Goal: Information Seeking & Learning: Learn about a topic

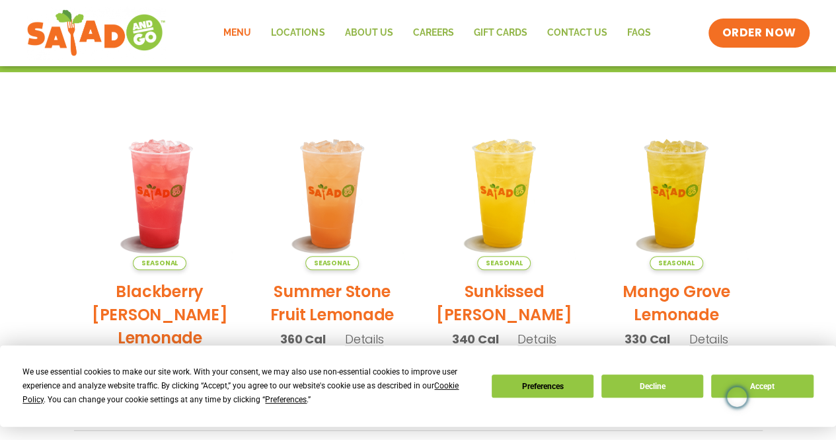
scroll to position [132, 0]
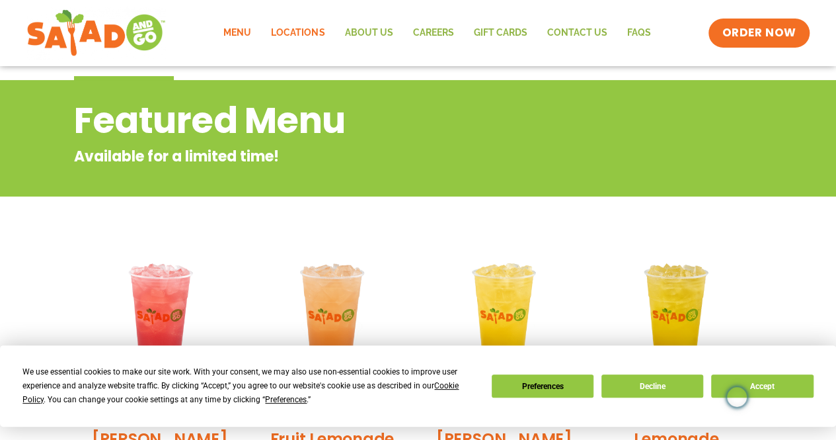
click at [305, 34] on link "Locations" at bounding box center [297, 33] width 73 height 30
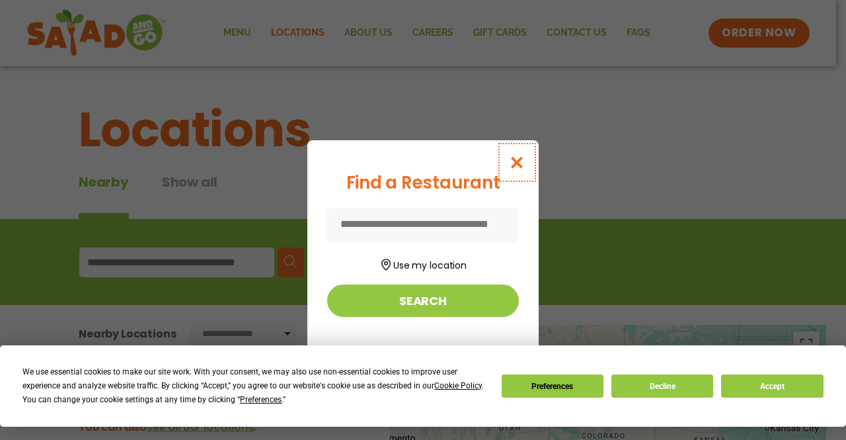
click at [514, 159] on icon "Close modal" at bounding box center [517, 162] width 17 height 14
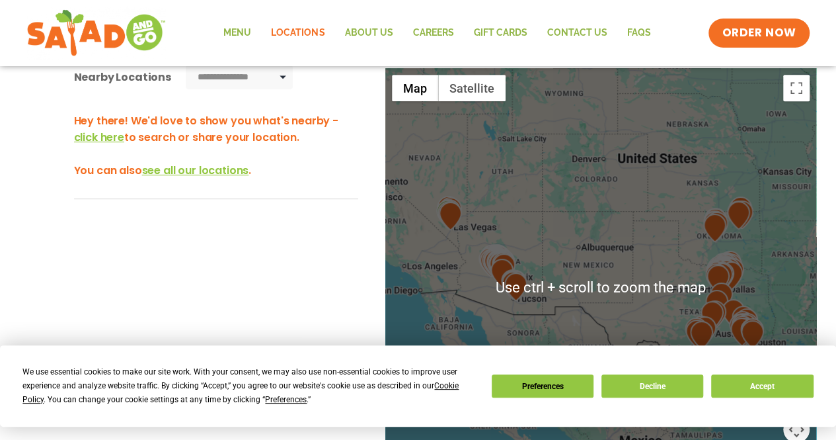
scroll to position [132, 0]
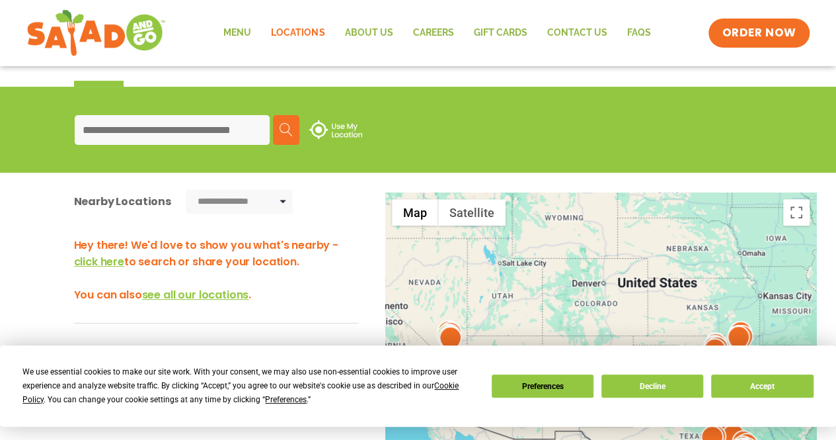
click at [172, 140] on input at bounding box center [172, 130] width 195 height 30
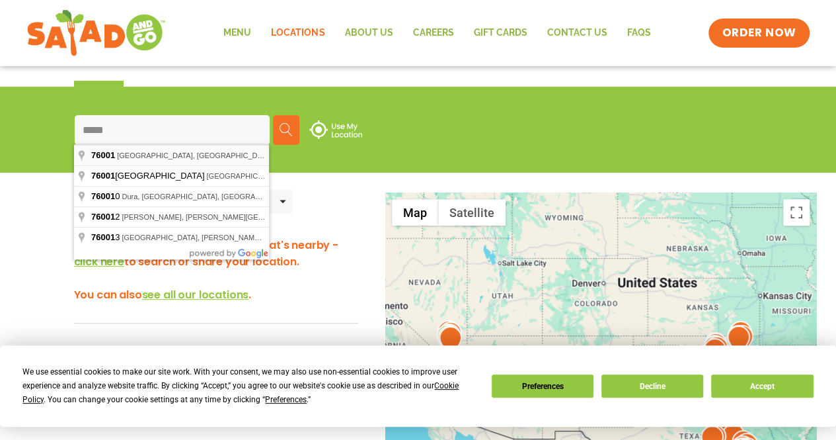
type input "**********"
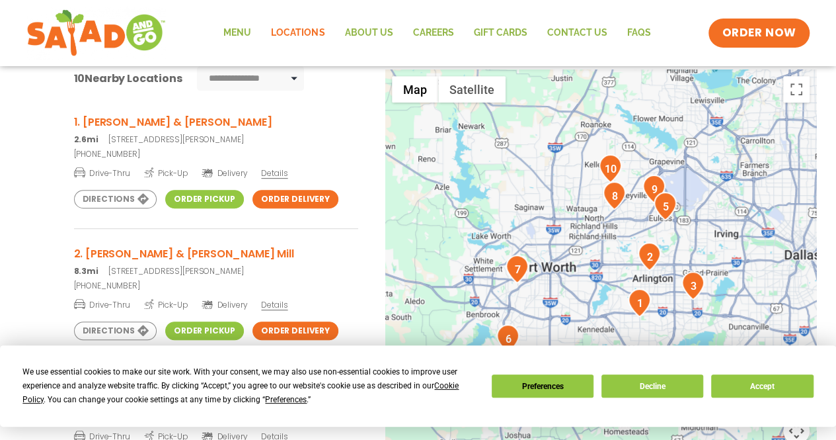
scroll to position [264, 0]
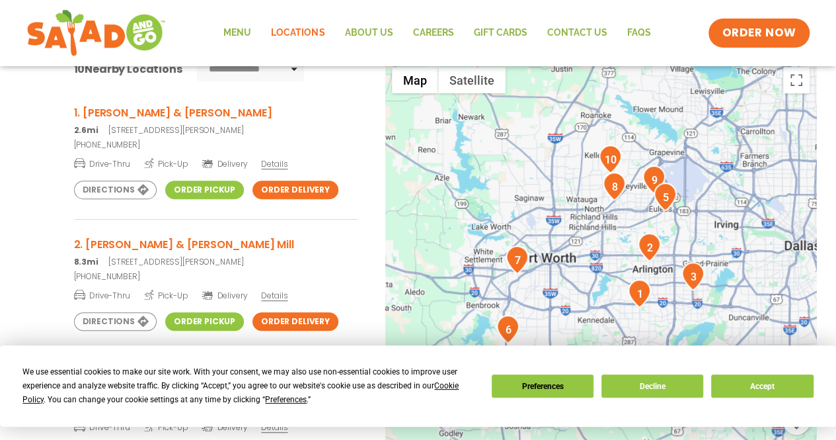
click at [124, 163] on span "Drive-Thru" at bounding box center [102, 163] width 56 height 13
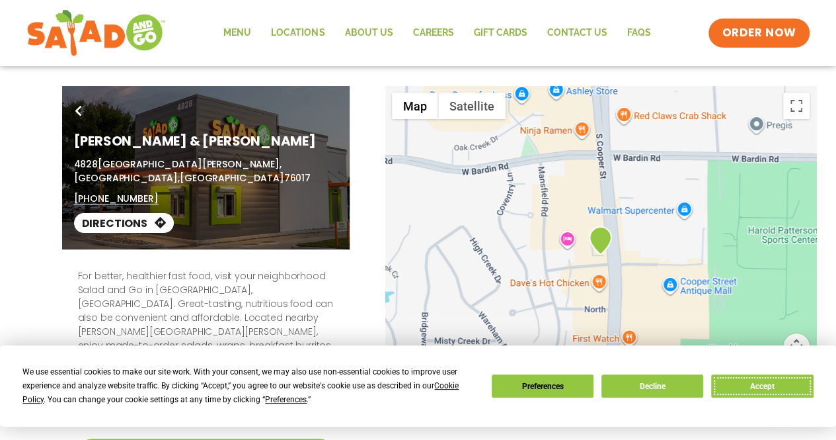
click at [768, 385] on button "Accept" at bounding box center [762, 385] width 102 height 23
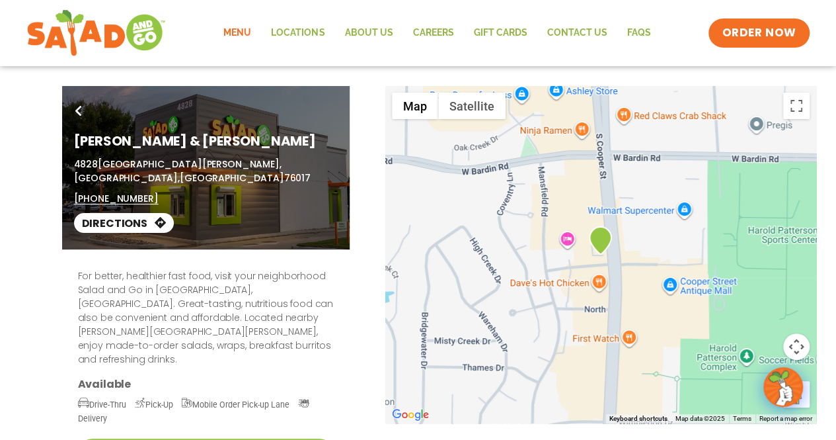
click at [248, 31] on link "Menu" at bounding box center [238, 33] width 48 height 30
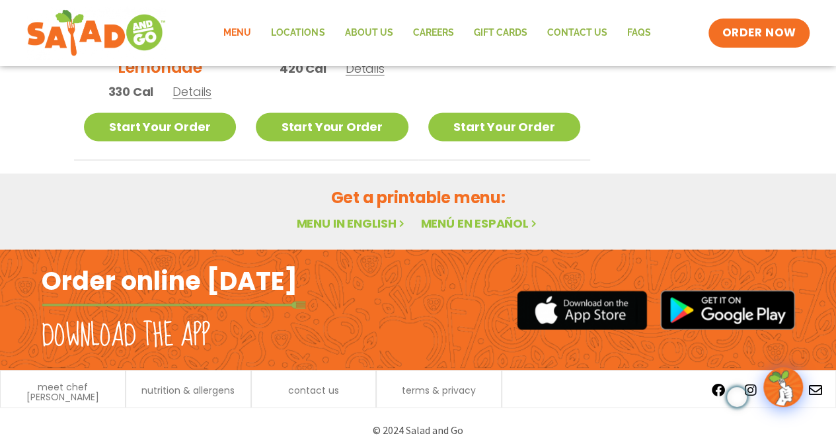
scroll to position [870, 0]
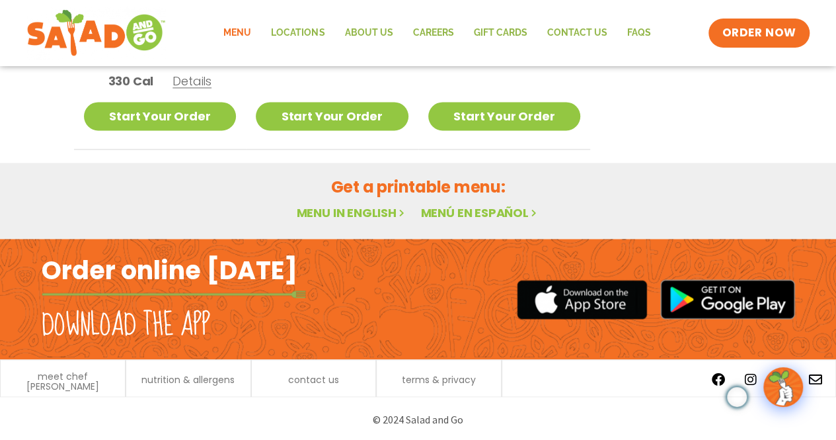
click at [331, 214] on link "Menu in English" at bounding box center [351, 212] width 111 height 17
click at [339, 208] on link "Menu in English" at bounding box center [351, 212] width 111 height 17
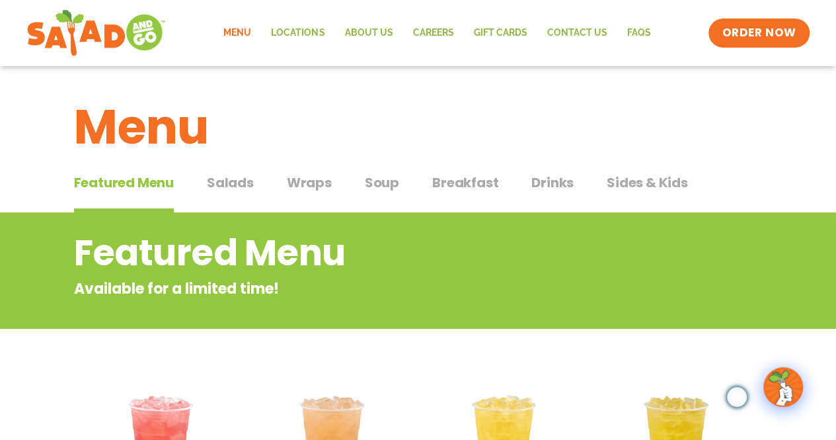
click at [238, 184] on span "Salads" at bounding box center [230, 183] width 47 height 20
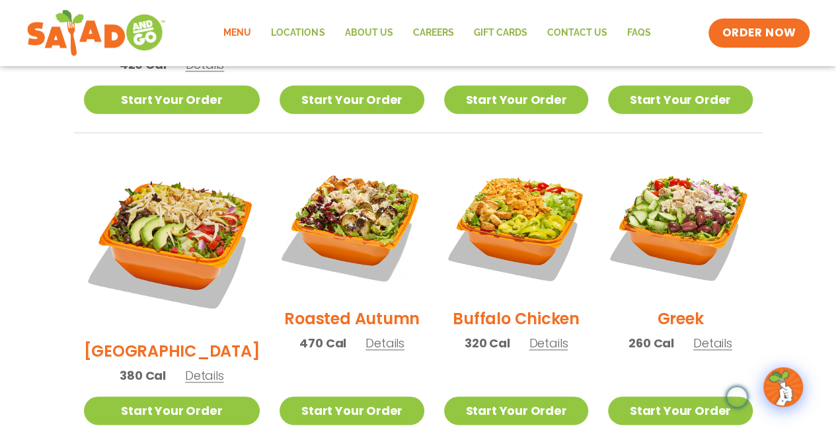
scroll to position [595, 0]
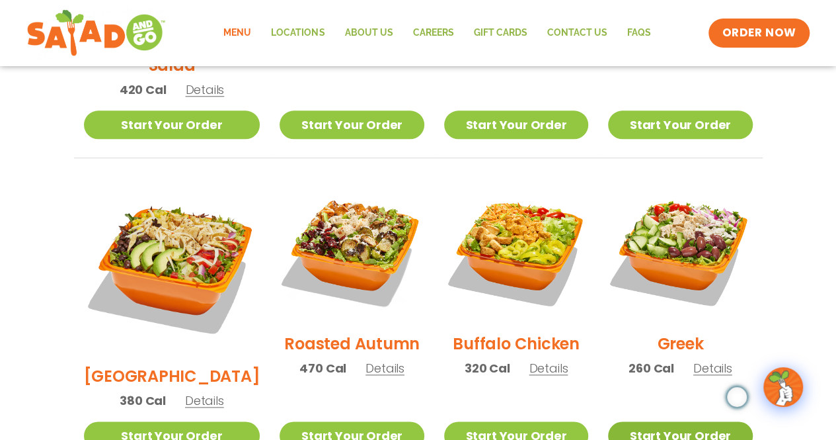
click at [629, 421] on link "Start Your Order" at bounding box center [680, 435] width 144 height 28
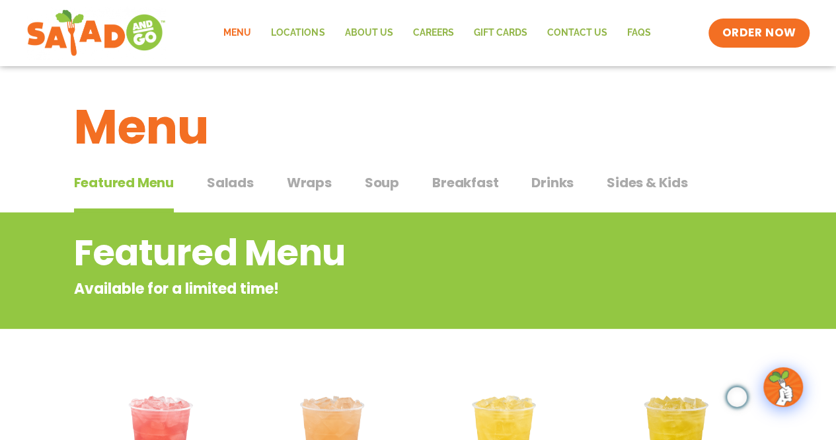
click at [239, 182] on span "Salads" at bounding box center [230, 183] width 47 height 20
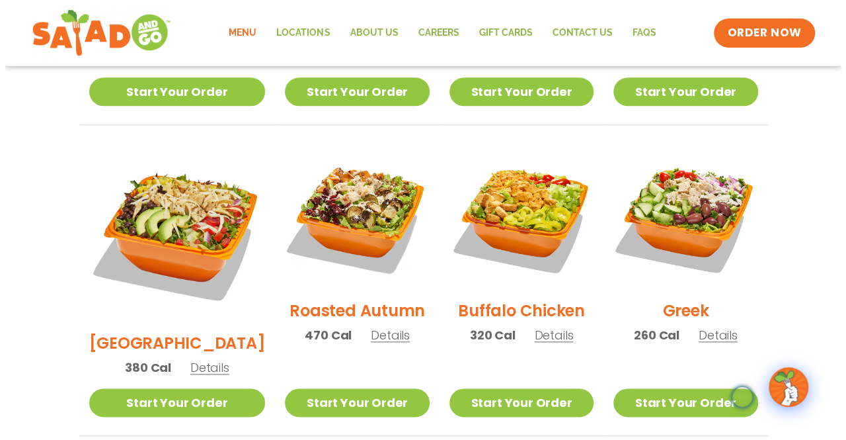
scroll to position [661, 0]
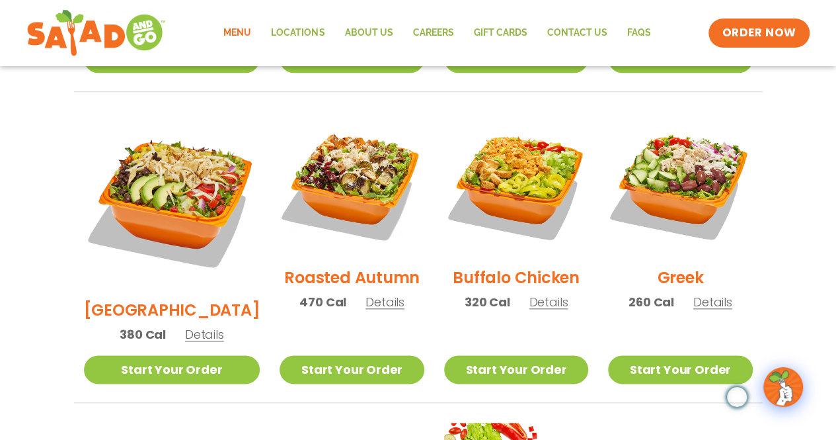
click at [706, 294] on span "Details" at bounding box center [713, 302] width 39 height 17
